Goal: Check status

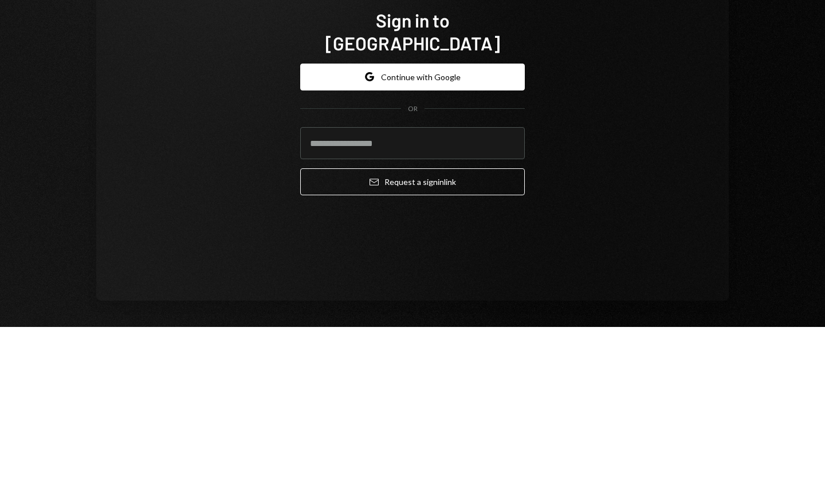
click at [361, 303] on input "email" at bounding box center [412, 301] width 225 height 32
type input "**********"
click at [423, 332] on button "Email Request a sign in link" at bounding box center [412, 339] width 225 height 27
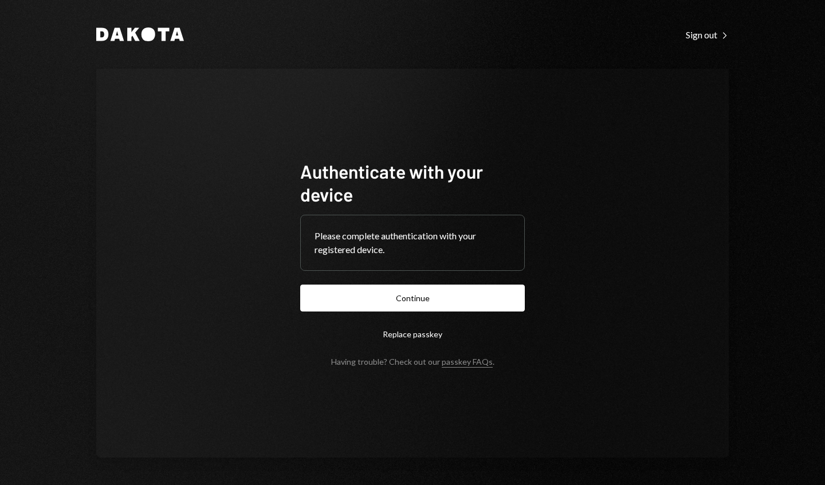
click at [440, 296] on button "Continue" at bounding box center [412, 298] width 225 height 27
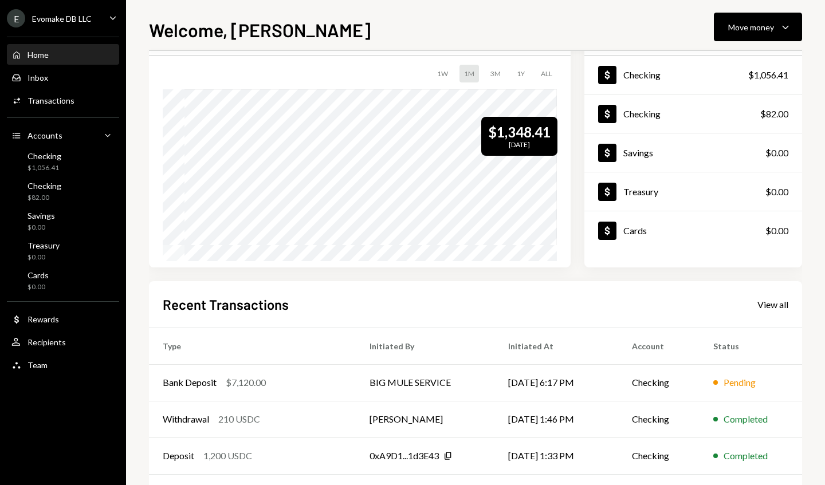
scroll to position [72, 0]
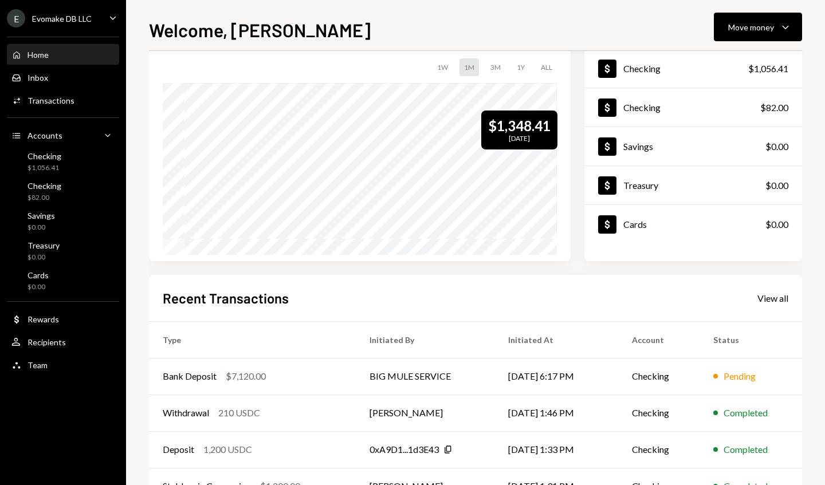
click at [687, 380] on td "Checking" at bounding box center [658, 376] width 81 height 37
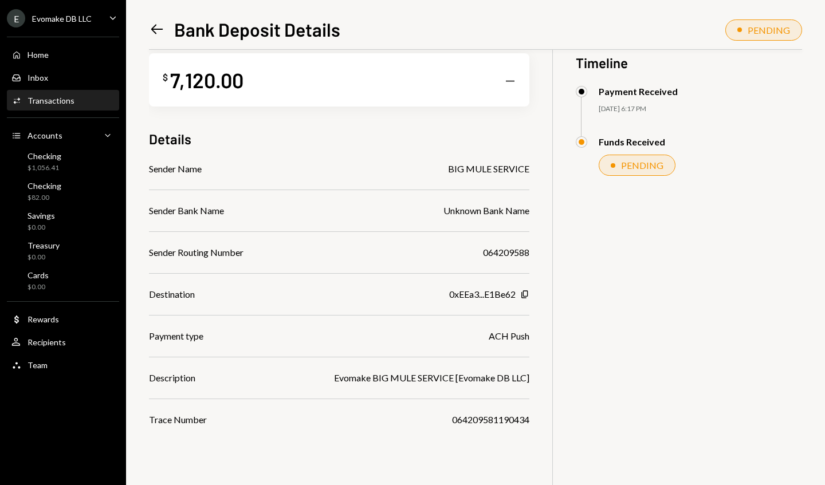
scroll to position [19, 0]
click at [96, 53] on div "Home Home" at bounding box center [62, 55] width 103 height 10
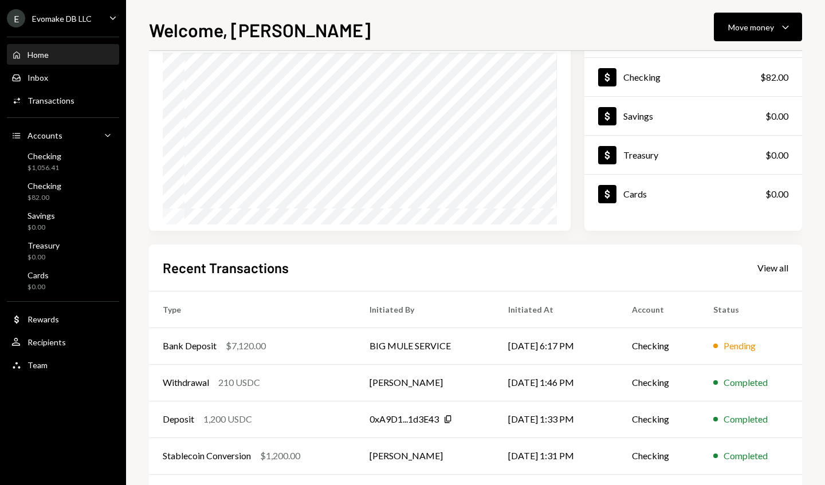
scroll to position [101, 0]
